Goal: Transaction & Acquisition: Download file/media

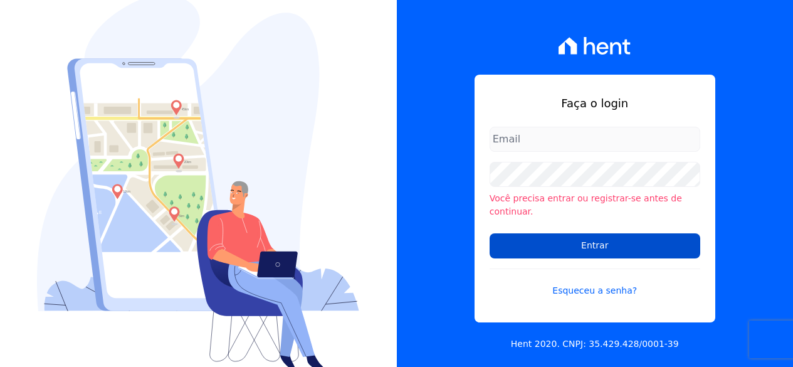
type input "financeiro@genesisempreendimentos.com.br"
click at [563, 233] on input "Entrar" at bounding box center [595, 245] width 211 height 25
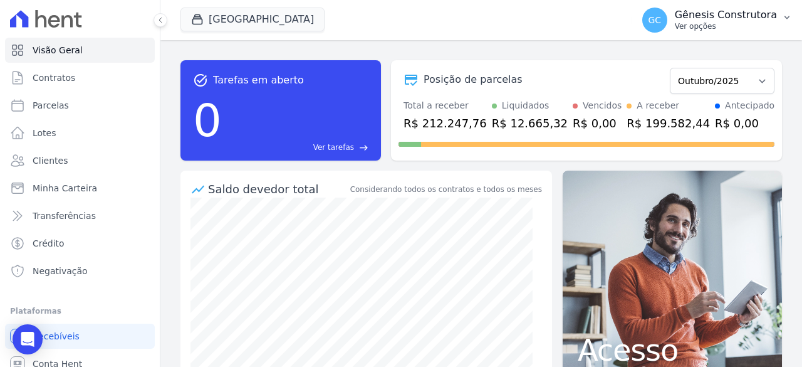
click at [714, 11] on p "Gênesis Construtora" at bounding box center [726, 15] width 102 height 13
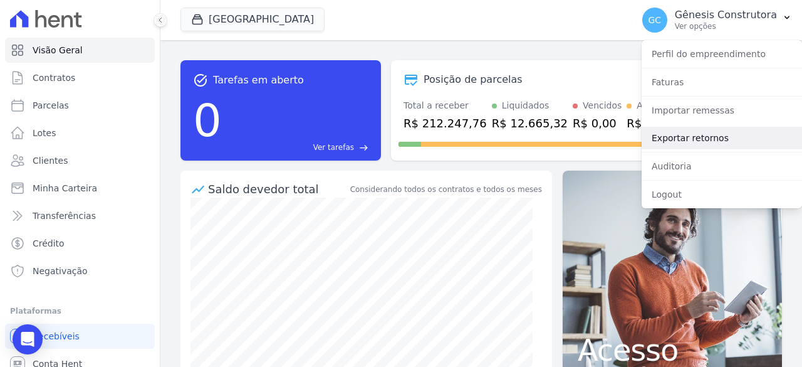
click at [698, 133] on link "Exportar retornos" at bounding box center [722, 138] width 160 height 23
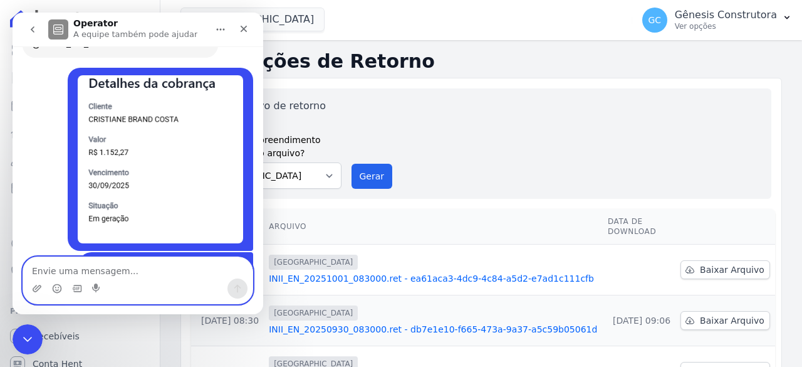
scroll to position [10574, 0]
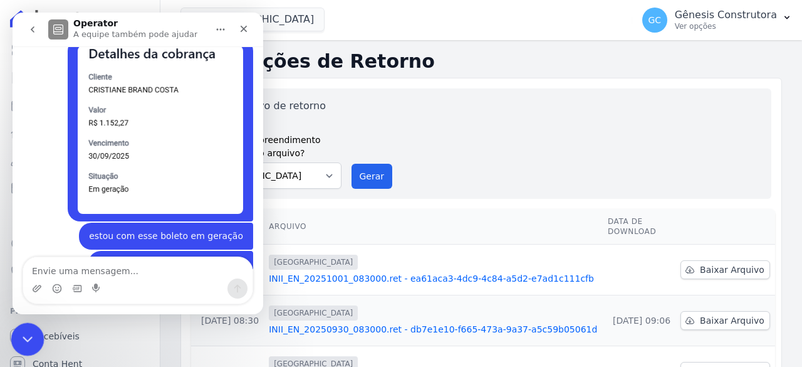
click at [18, 331] on icon "Encerramento do Messenger da Intercom" at bounding box center [25, 337] width 15 height 15
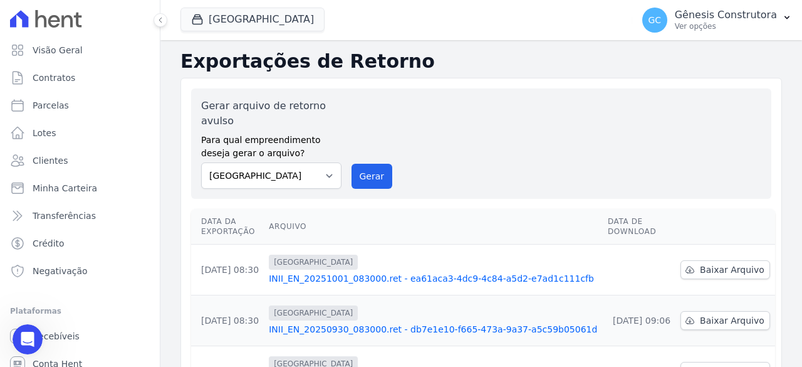
scroll to position [0, 0]
click at [372, 169] on button "Gerar" at bounding box center [372, 176] width 41 height 25
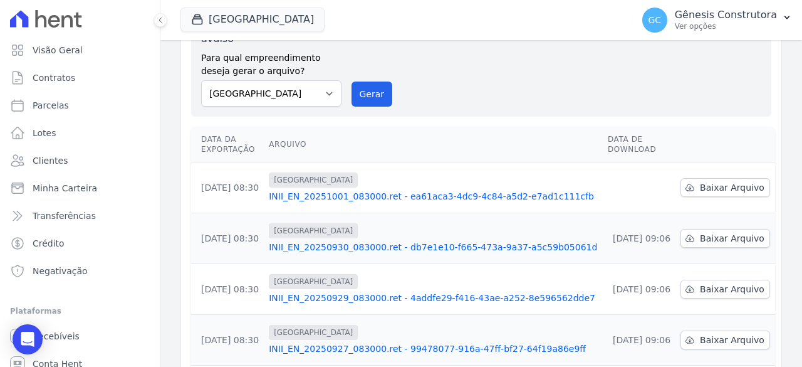
scroll to position [125, 0]
click at [700, 185] on span "Baixar Arquivo" at bounding box center [732, 187] width 65 height 13
click at [352, 96] on button "Gerar" at bounding box center [372, 93] width 41 height 25
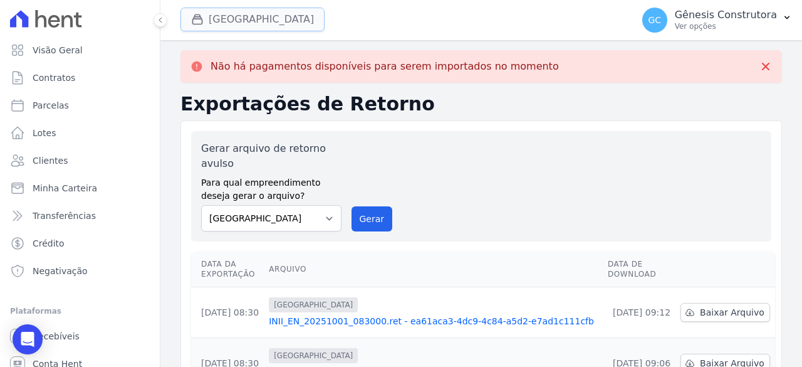
click at [276, 16] on button "[GEOGRAPHIC_DATA]" at bounding box center [253, 20] width 144 height 24
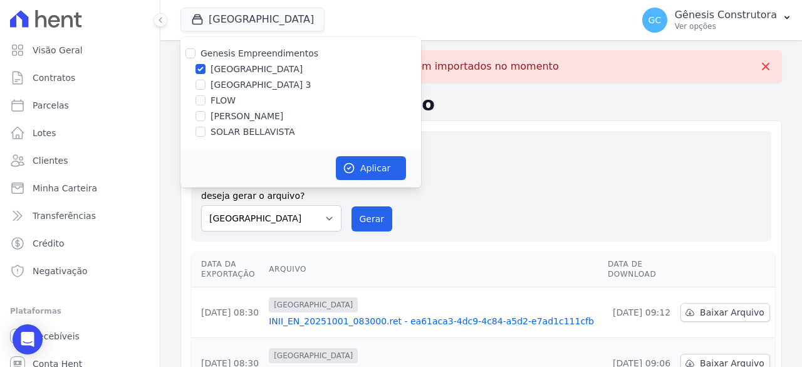
click at [258, 83] on label "[GEOGRAPHIC_DATA] 3" at bounding box center [261, 84] width 101 height 13
click at [206, 83] on input "[GEOGRAPHIC_DATA] 3" at bounding box center [201, 85] width 10 height 10
checkbox input "true"
click at [251, 65] on label "[GEOGRAPHIC_DATA]" at bounding box center [257, 69] width 92 height 13
click at [206, 65] on input "[GEOGRAPHIC_DATA]" at bounding box center [201, 69] width 10 height 10
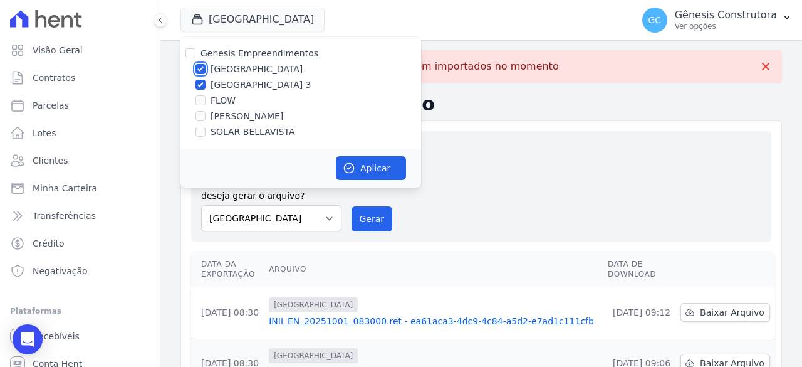
checkbox input "false"
click at [343, 164] on icon "button" at bounding box center [349, 168] width 13 height 13
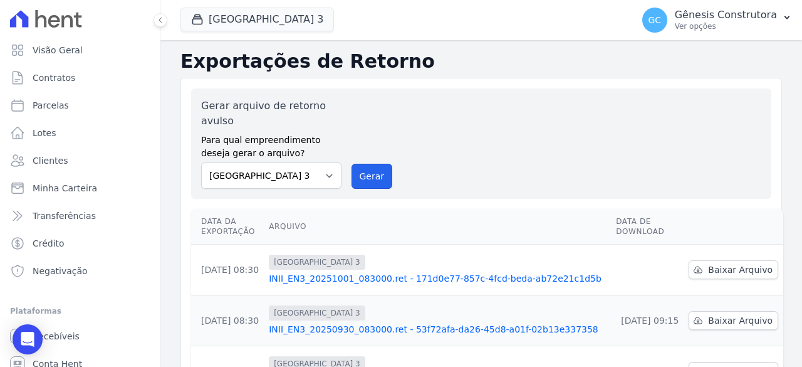
drag, startPoint x: 356, startPoint y: 170, endPoint x: 441, endPoint y: 113, distance: 102.2
click at [358, 170] on button "Gerar" at bounding box center [372, 176] width 41 height 25
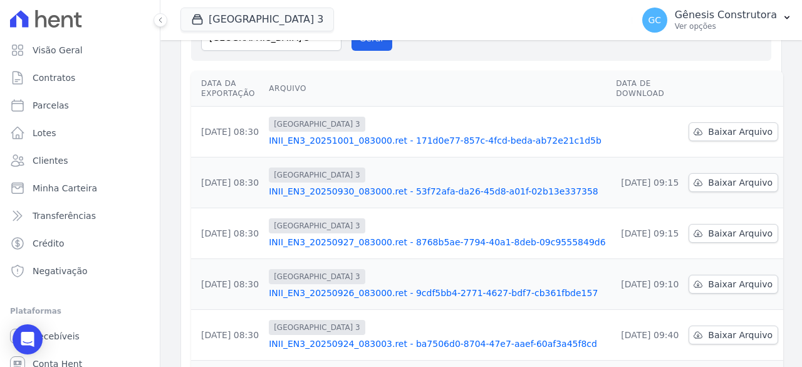
scroll to position [188, 0]
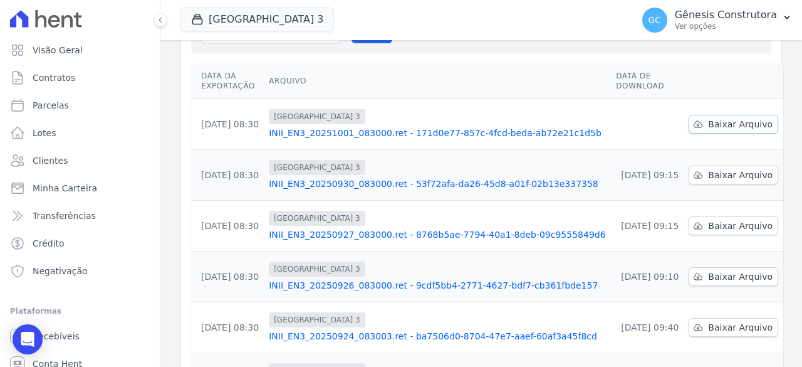
click at [691, 120] on link "Baixar Arquivo" at bounding box center [734, 124] width 90 height 19
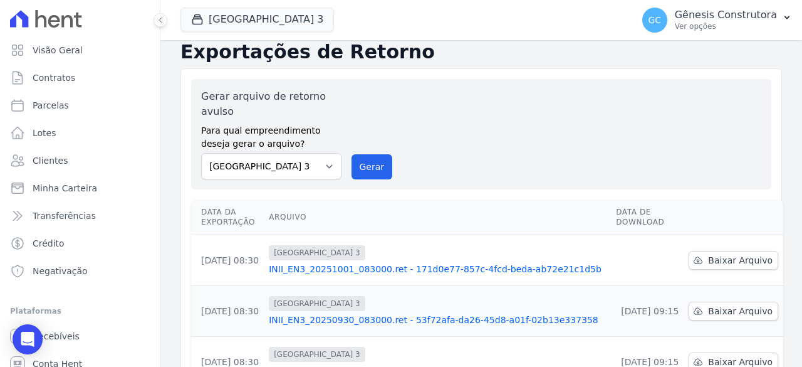
scroll to position [0, 0]
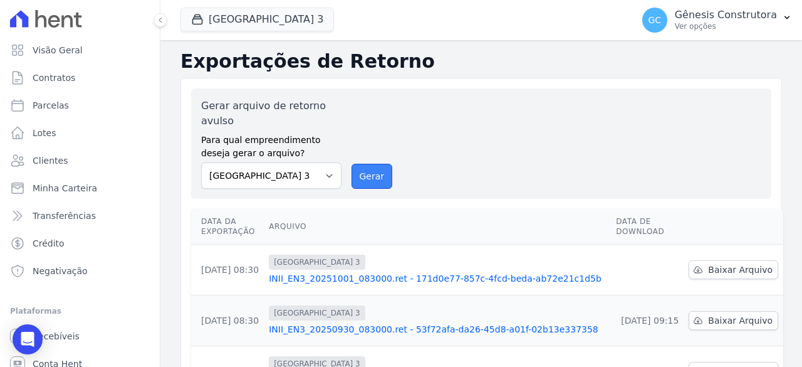
click at [357, 181] on button "Gerar" at bounding box center [372, 176] width 41 height 25
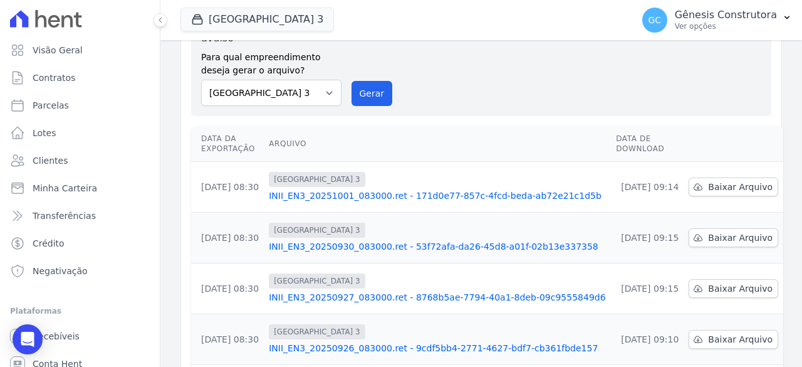
scroll to position [83, 0]
click at [239, 23] on button "[GEOGRAPHIC_DATA] 3" at bounding box center [258, 20] width 154 height 24
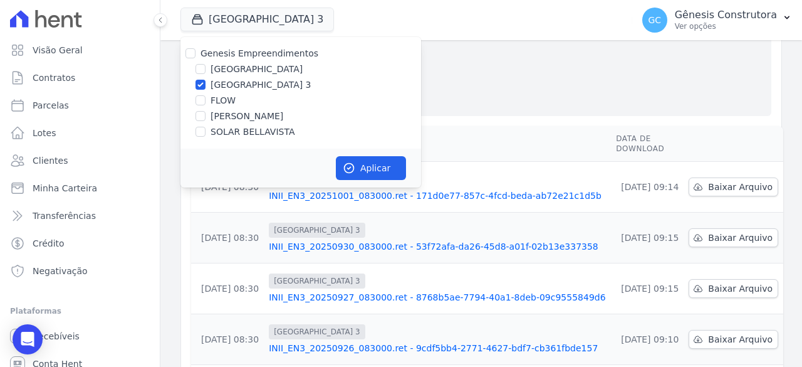
drag, startPoint x: 237, startPoint y: 120, endPoint x: 234, endPoint y: 83, distance: 37.1
click at [236, 115] on label "[PERSON_NAME]" at bounding box center [247, 116] width 73 height 13
click at [232, 80] on label "[GEOGRAPHIC_DATA] 3" at bounding box center [261, 84] width 101 height 13
click at [206, 80] on input "[GEOGRAPHIC_DATA] 3" at bounding box center [201, 85] width 10 height 10
checkbox input "false"
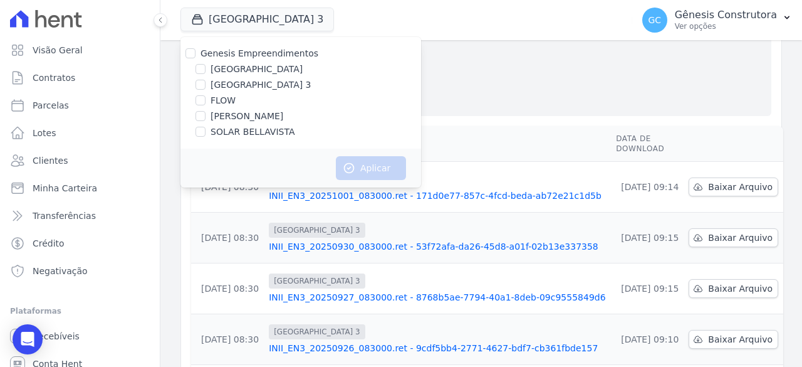
click at [225, 115] on label "[PERSON_NAME]" at bounding box center [247, 116] width 73 height 13
click at [206, 115] on input "[PERSON_NAME]" at bounding box center [201, 116] width 10 height 10
checkbox input "true"
click at [402, 166] on button "Aplicar" at bounding box center [371, 168] width 70 height 24
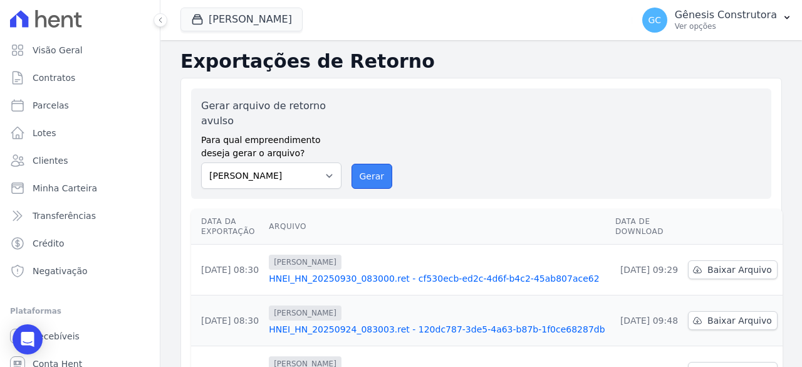
click at [364, 181] on button "Gerar" at bounding box center [372, 176] width 41 height 25
